Goal: Find specific page/section: Find specific page/section

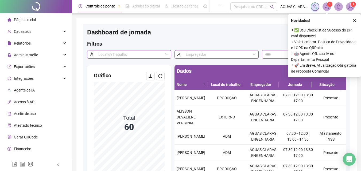
click at [36, 18] on li "Página inicial" at bounding box center [36, 19] width 70 height 11
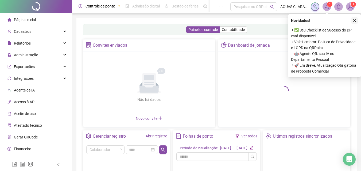
click at [355, 20] on icon "close" at bounding box center [354, 21] width 4 height 4
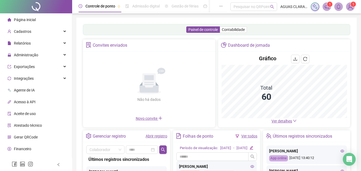
click at [285, 123] on span "Ver detalhes" at bounding box center [281, 121] width 21 height 4
